Goal: Find specific fact: Find specific fact

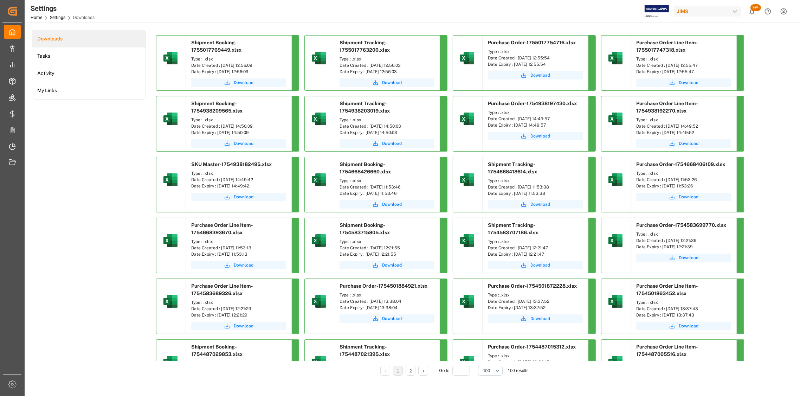
drag, startPoint x: 265, startPoint y: 66, endPoint x: 219, endPoint y: 64, distance: 45.3
click at [219, 64] on div "Date Created : [DATE] 12:56:09" at bounding box center [238, 65] width 95 height 6
copy div "[DATE] 12:56:09"
drag, startPoint x: 410, startPoint y: 66, endPoint x: 369, endPoint y: 67, distance: 41.1
click at [369, 67] on div "Date Created : [DATE] 12:56:03" at bounding box center [386, 65] width 95 height 6
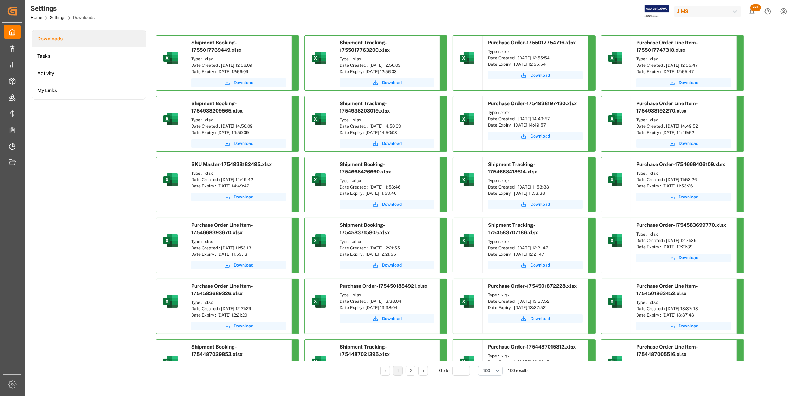
copy div "[DATE] 12:56:03"
drag, startPoint x: 557, startPoint y: 58, endPoint x: 517, endPoint y: 59, distance: 39.7
click at [517, 59] on div "Date Created : [DATE] 12:55:54" at bounding box center [535, 58] width 95 height 6
copy div "[DATE] 12:55:54"
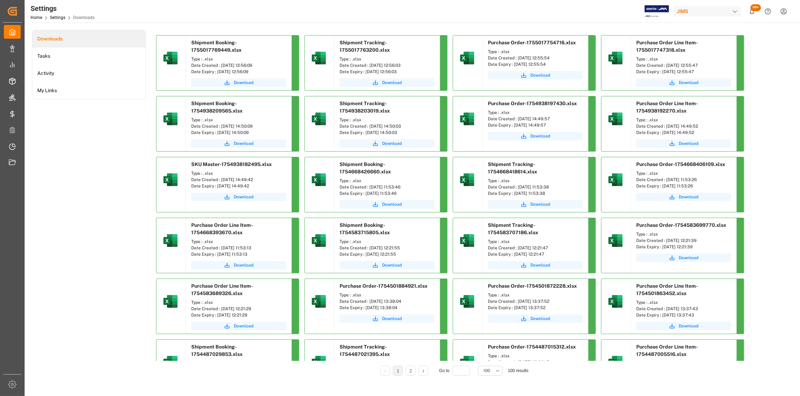
copy div "[DATE] 12:55:54"
drag, startPoint x: 709, startPoint y: 65, endPoint x: 664, endPoint y: 67, distance: 44.3
click at [664, 67] on div "Date Created : [DATE] 12:55:47" at bounding box center [683, 65] width 95 height 6
click at [665, 66] on div "Date Created : [DATE] 12:55:47" at bounding box center [683, 65] width 95 height 6
click at [701, 67] on div "Date Created : [DATE] 12:55:47" at bounding box center [683, 65] width 95 height 6
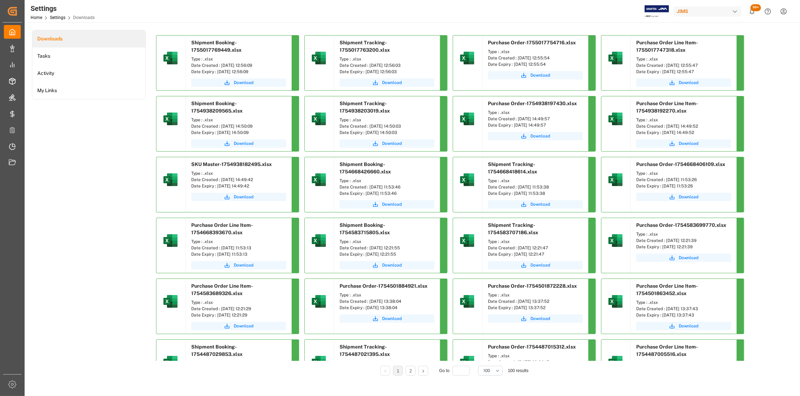
drag, startPoint x: 707, startPoint y: 64, endPoint x: 666, endPoint y: 64, distance: 41.5
click at [666, 64] on div "Date Created : [DATE] 12:55:47" at bounding box center [683, 65] width 95 height 6
copy div "[DATE] 12:55:47"
